Goal: Information Seeking & Learning: Check status

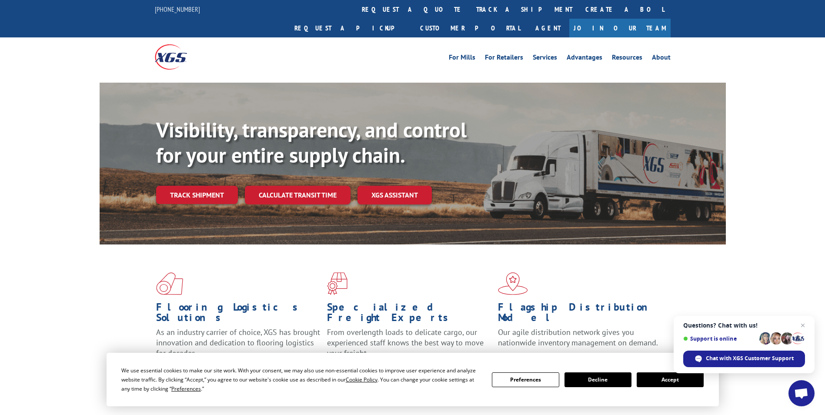
click at [613, 272] on span at bounding box center [583, 283] width 171 height 23
click at [469, 7] on link "track a shipment" at bounding box center [523, 9] width 109 height 19
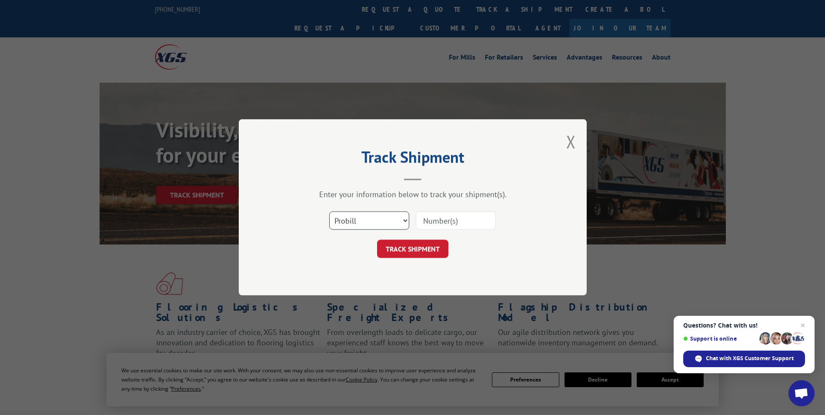
click at [340, 216] on select "Select category... Probill BOL PO" at bounding box center [369, 221] width 80 height 18
select select "bol"
click at [329, 212] on select "Select category... Probill BOL PO" at bounding box center [369, 221] width 80 height 18
click at [430, 218] on input at bounding box center [456, 221] width 80 height 18
paste input "7041425"
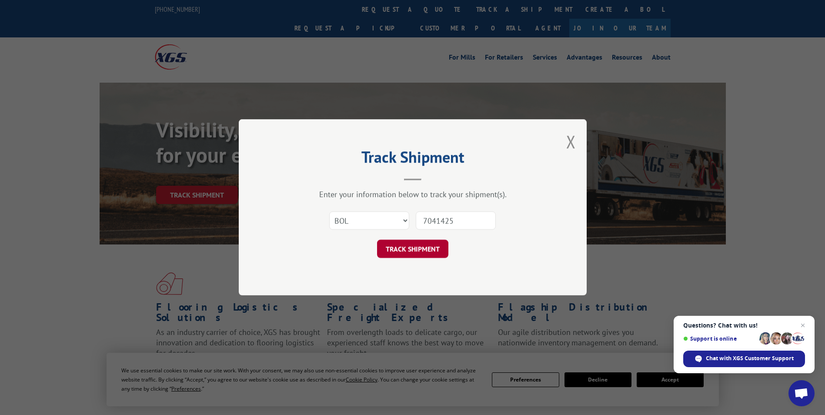
type input "7041425"
click at [408, 246] on button "TRACK SHIPMENT" at bounding box center [412, 249] width 71 height 18
